Goal: Task Accomplishment & Management: Use online tool/utility

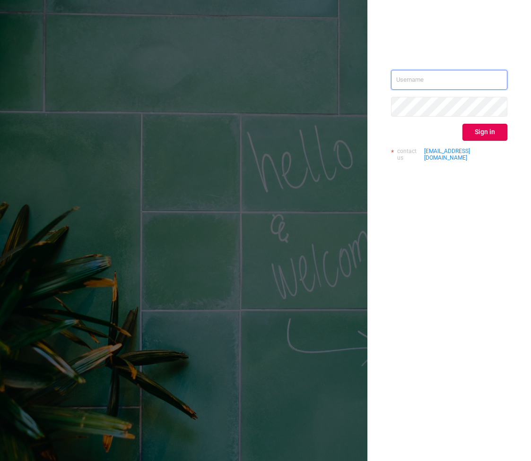
click at [461, 75] on input "text" at bounding box center [449, 80] width 116 height 20
type input "[EMAIL_ADDRESS][DOMAIN_NAME]"
click at [497, 139] on button "Sign in" at bounding box center [484, 132] width 45 height 17
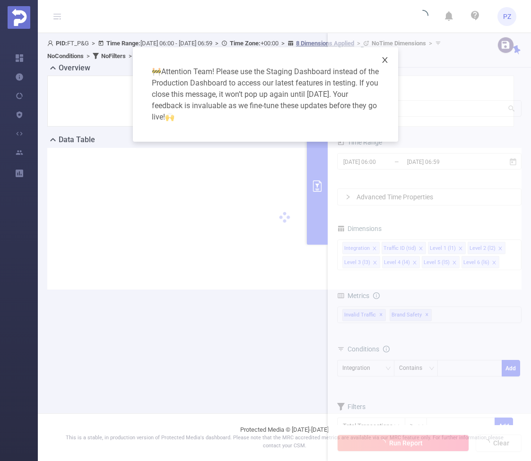
click at [384, 63] on icon "icon: close" at bounding box center [385, 60] width 8 height 8
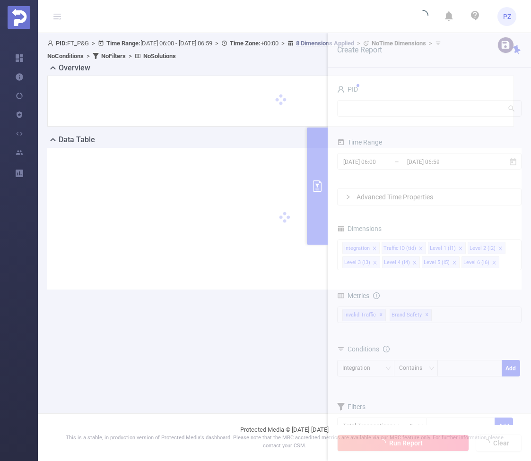
click at [392, 107] on div at bounding box center [280, 101] width 447 height 31
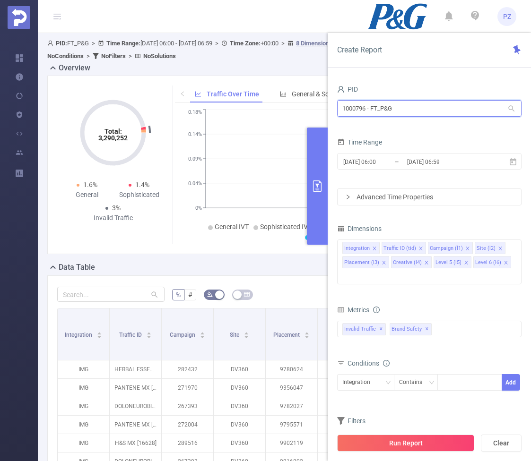
click at [390, 110] on input "1000796 - FT_P&G" at bounding box center [429, 108] width 184 height 17
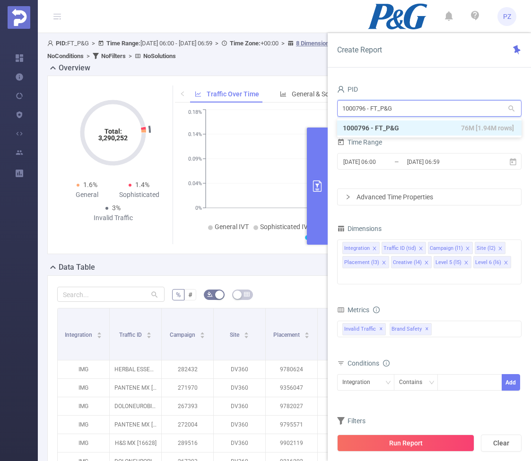
click at [390, 110] on input "1000796 - FT_P&G" at bounding box center [429, 108] width 184 height 17
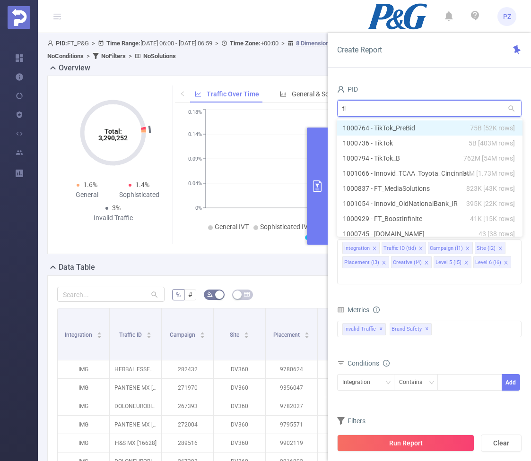
type input "tik"
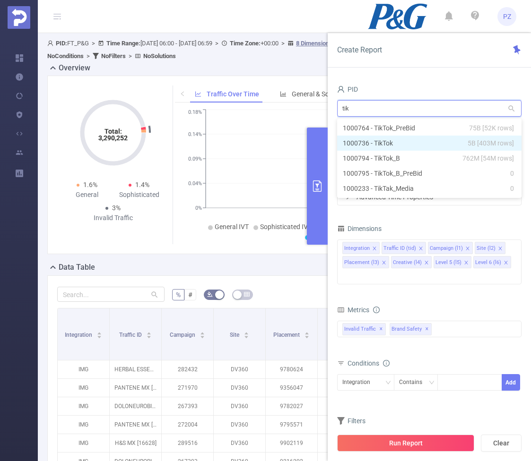
click at [414, 143] on li "1000736 - TikTok 5B [403M rows]" at bounding box center [429, 143] width 184 height 15
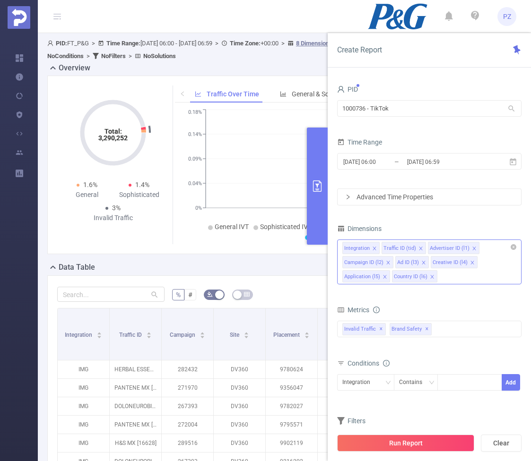
click at [453, 279] on div "Integration Traffic ID (tid) Advertiser ID (l1) Campaign ID (l2) Ad ID (l3) Cre…" at bounding box center [429, 262] width 184 height 45
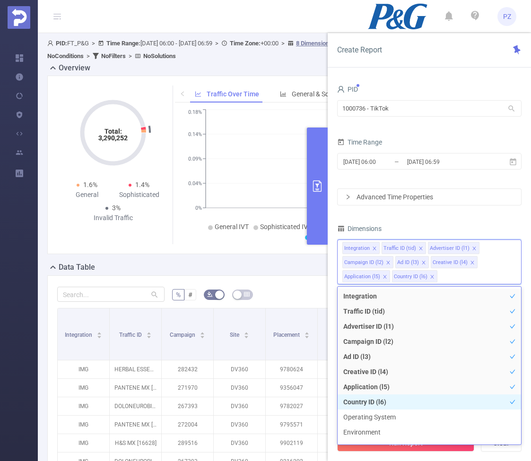
click at [436, 399] on li "Country ID (l6)" at bounding box center [428, 402] width 183 height 15
click at [514, 248] on icon "icon: close-circle" at bounding box center [513, 247] width 6 height 6
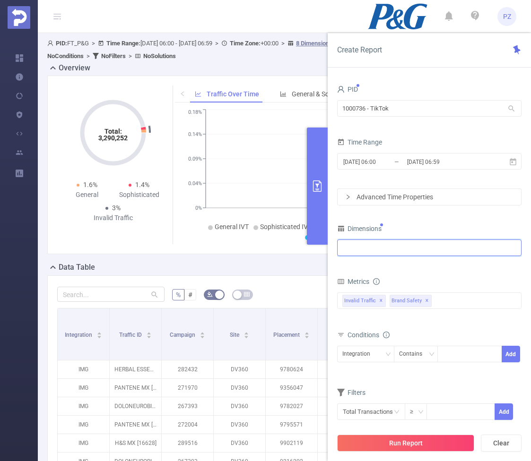
click at [483, 251] on div at bounding box center [429, 248] width 174 height 16
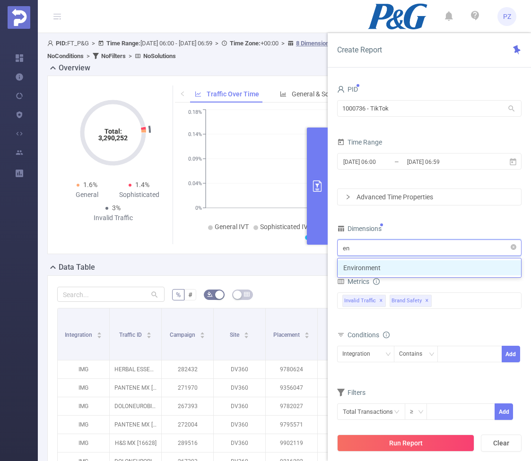
type input "env"
click at [439, 267] on li "Environment" at bounding box center [428, 267] width 183 height 15
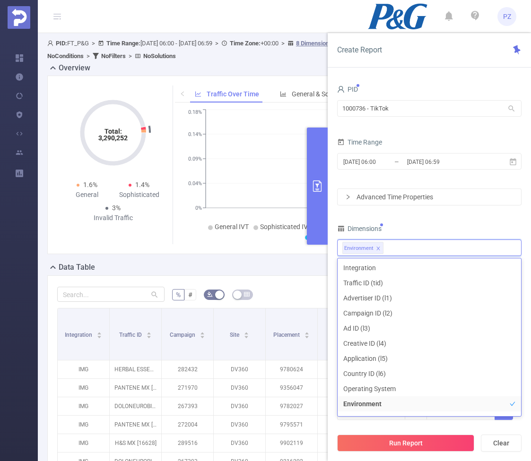
click at [452, 218] on div "PID 1000736 - TikTok 1000736 - TikTok Time Range [DATE] 06:00 _ [DATE] 06:59 Ad…" at bounding box center [429, 258] width 184 height 350
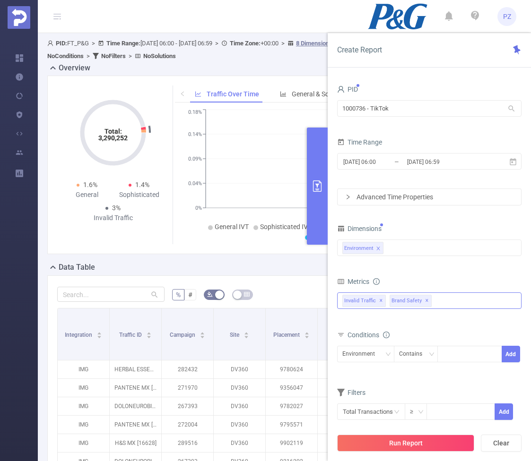
click at [426, 303] on span "Brand Safety ✕" at bounding box center [410, 301] width 42 height 12
click at [527, 302] on div "PID 1000736 - TikTok 1000736 - TikTok Time Range [DATE] 06:00 _ [DATE] 06:59 Ad…" at bounding box center [429, 275] width 203 height 405
click at [425, 298] on span "✕" at bounding box center [427, 300] width 4 height 11
click at [382, 301] on span "Invalid Traffic ✕" at bounding box center [363, 301] width 43 height 12
click at [415, 341] on div "Conditions" at bounding box center [429, 336] width 184 height 16
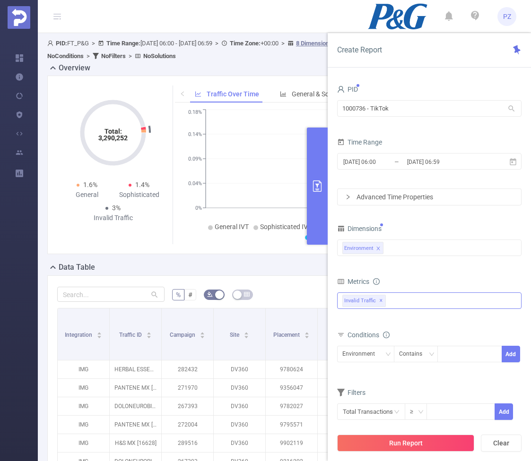
click at [380, 301] on span "✕" at bounding box center [381, 300] width 4 height 11
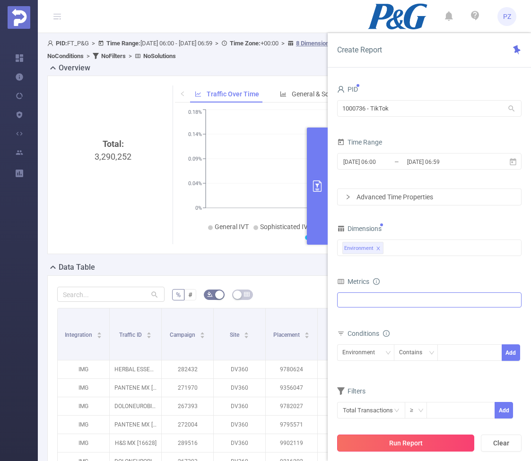
click at [448, 437] on button "Run Report" at bounding box center [405, 443] width 137 height 17
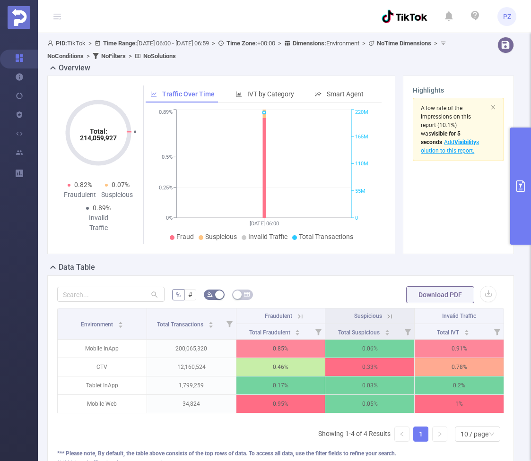
click at [465, 182] on section "A low rate of the impressions on this report (10.1%) was visible for 5 seconds …" at bounding box center [458, 171] width 91 height 147
drag, startPoint x: 465, startPoint y: 182, endPoint x: 542, endPoint y: 182, distance: 77.5
click at [530, 182] on html "PZ Overview Help Center (New) Usage Notification Blocking Policy Integrations U…" at bounding box center [265, 230] width 531 height 461
